Goal: Task Accomplishment & Management: Manage account settings

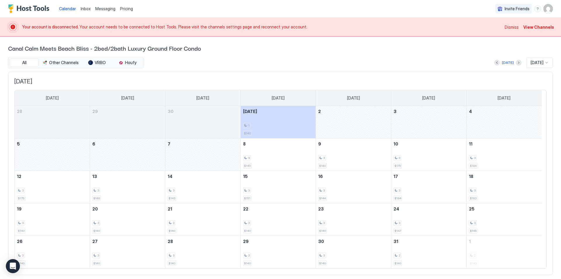
click at [531, 27] on span "View Channels" at bounding box center [539, 27] width 31 height 6
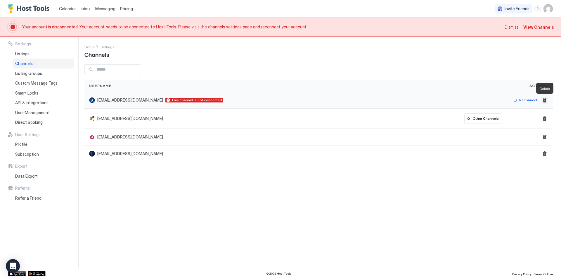
click at [545, 100] on button "Delete" at bounding box center [544, 99] width 7 height 7
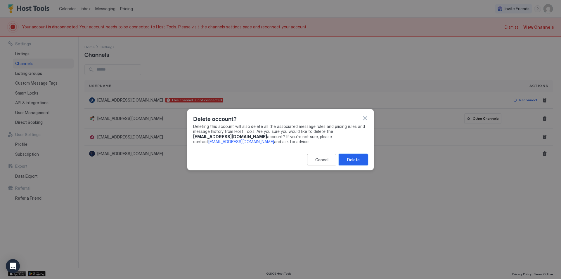
click at [355, 159] on div "Delete" at bounding box center [353, 159] width 13 height 6
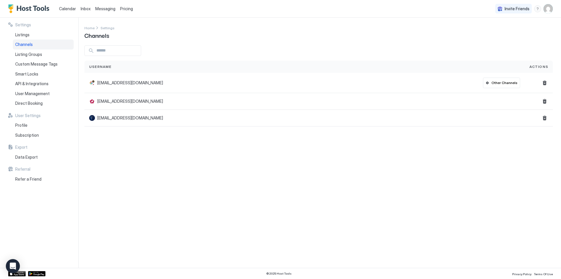
click at [126, 7] on span "Pricing" at bounding box center [126, 8] width 13 height 5
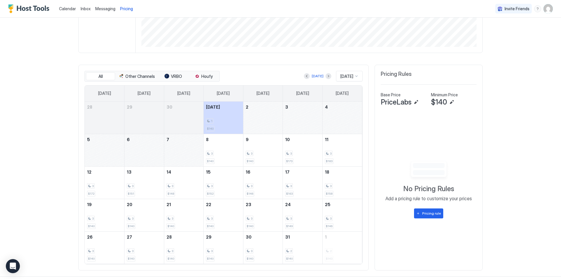
scroll to position [139, 0]
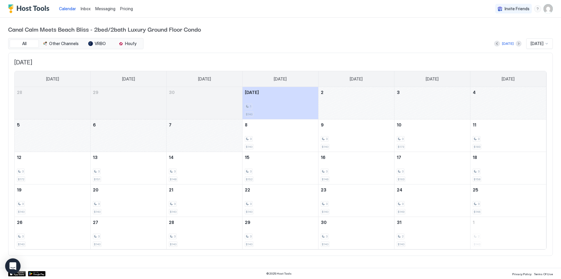
click at [13, 265] on icon "Open Intercom Messenger" at bounding box center [12, 266] width 7 height 8
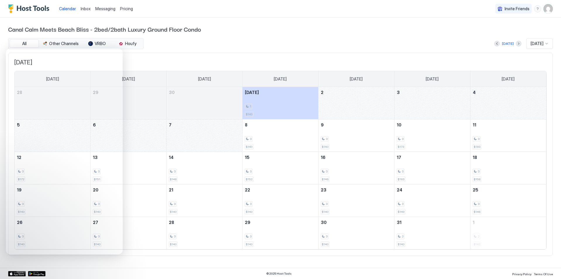
drag, startPoint x: 547, startPoint y: 10, endPoint x: 448, endPoint y: 34, distance: 101.7
click at [448, 34] on div "Canal Calm Meets Beach Bliss - 2bed/2bath Luxury Ground Floor Condo All Other C…" at bounding box center [280, 140] width 545 height 245
click at [547, 7] on img "User profile" at bounding box center [548, 8] width 9 height 9
click at [514, 32] on div "Settings" at bounding box center [516, 33] width 74 height 10
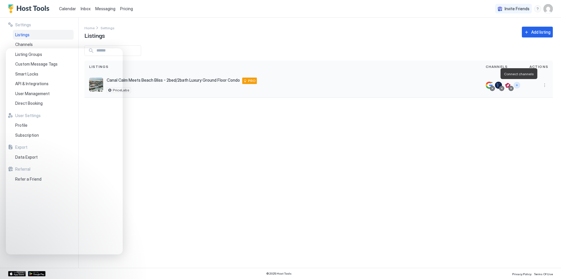
click at [518, 85] on button "Connect channels" at bounding box center [517, 85] width 6 height 6
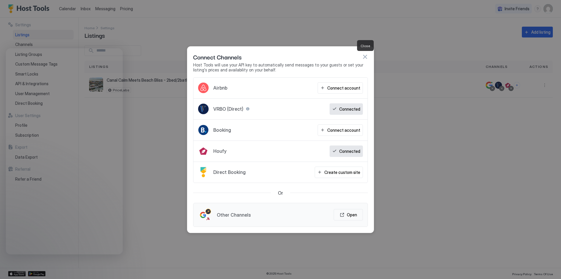
click at [365, 56] on button "button" at bounding box center [365, 57] width 6 height 6
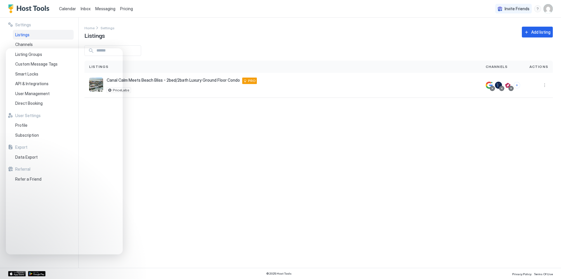
click at [68, 262] on div "Settings Listings Channels Listing Groups Custom Message Tags Smart Locks API &…" at bounding box center [43, 143] width 70 height 250
click at [107, 260] on div "Settings Home Settings Listings Add listing Listings Channels Actions Canal Cal…" at bounding box center [322, 143] width 477 height 250
click at [213, 81] on span "Canal Calm Meets Beach Bliss - 2bed/2bath Luxury Ground Floor Condo" at bounding box center [173, 79] width 133 height 5
click at [248, 82] on span "PRO" at bounding box center [252, 80] width 8 height 5
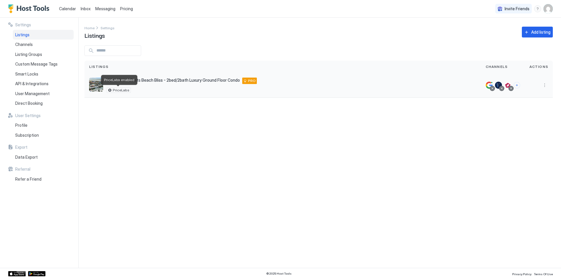
click at [122, 90] on span "PriceLabs" at bounding box center [121, 90] width 17 height 0
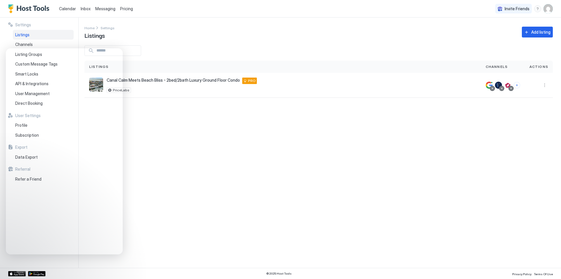
click at [550, 10] on img "User profile" at bounding box center [548, 8] width 9 height 9
click at [505, 32] on div "Settings" at bounding box center [516, 33] width 74 height 10
click at [544, 85] on button "More options" at bounding box center [544, 85] width 7 height 7
click at [512, 104] on div "Pricing" at bounding box center [519, 102] width 66 height 9
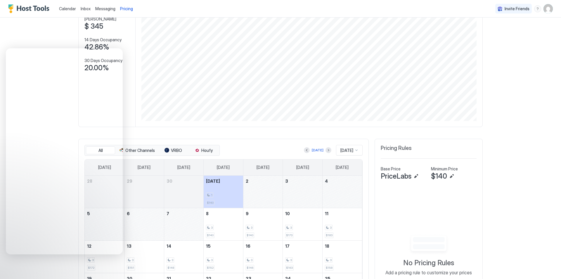
scroll to position [117, 0]
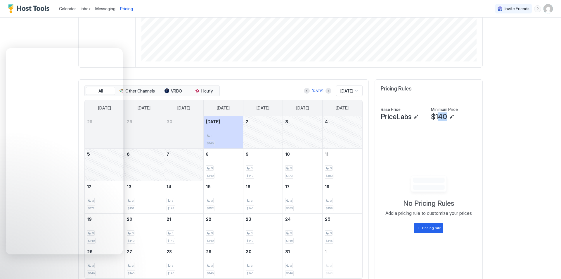
drag, startPoint x: 445, startPoint y: 115, endPoint x: 438, endPoint y: 115, distance: 6.8
click at [438, 115] on span "$140" at bounding box center [439, 116] width 16 height 9
click at [450, 118] on button "Edit" at bounding box center [451, 116] width 7 height 7
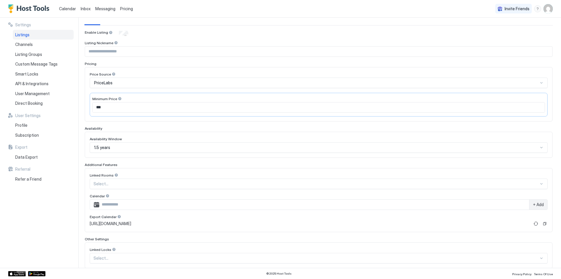
scroll to position [58, 0]
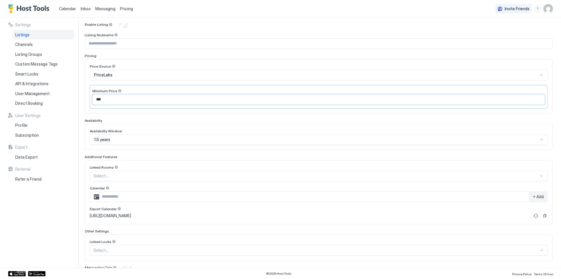
drag, startPoint x: 103, startPoint y: 100, endPoint x: 89, endPoint y: 99, distance: 14.7
click at [89, 99] on div "Price Source PriceLabs Minimum Price ***" at bounding box center [319, 86] width 468 height 54
type input "***"
click at [117, 139] on div "1.5 years" at bounding box center [316, 139] width 444 height 5
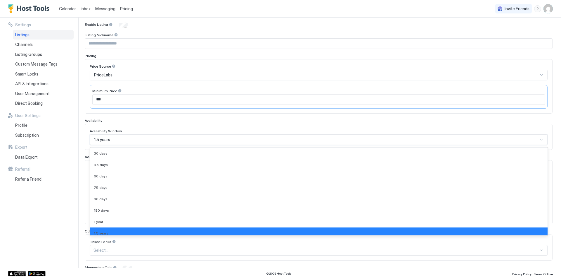
scroll to position [7, 0]
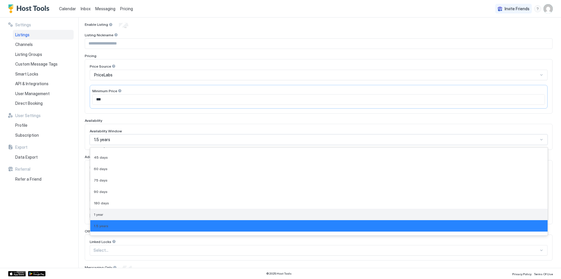
click at [98, 215] on span "1 year" at bounding box center [98, 214] width 9 height 4
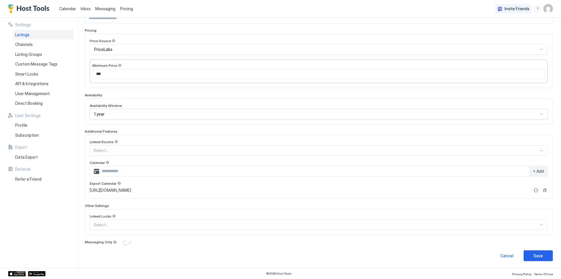
scroll to position [84, 0]
click at [538, 253] on div "Save" at bounding box center [538, 255] width 9 height 6
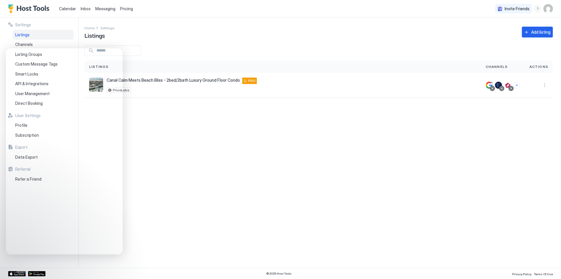
click at [551, 8] on img "User profile" at bounding box center [548, 8] width 9 height 9
click at [533, 32] on div "Settings" at bounding box center [516, 33] width 74 height 10
click at [546, 84] on button "More options" at bounding box center [544, 85] width 7 height 7
click at [531, 112] on div "Listing Settings" at bounding box center [519, 112] width 66 height 9
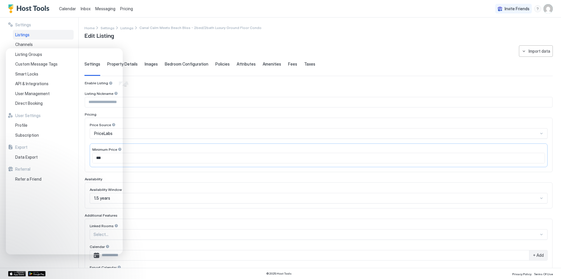
type input "***"
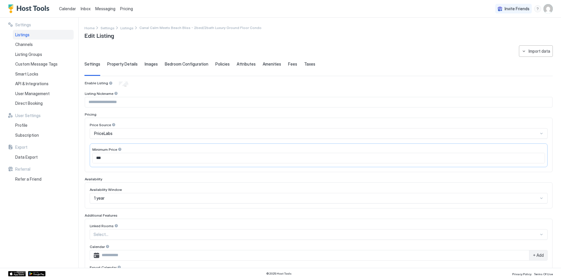
click at [65, 8] on span "Calendar" at bounding box center [67, 8] width 17 height 5
